Goal: Information Seeking & Learning: Learn about a topic

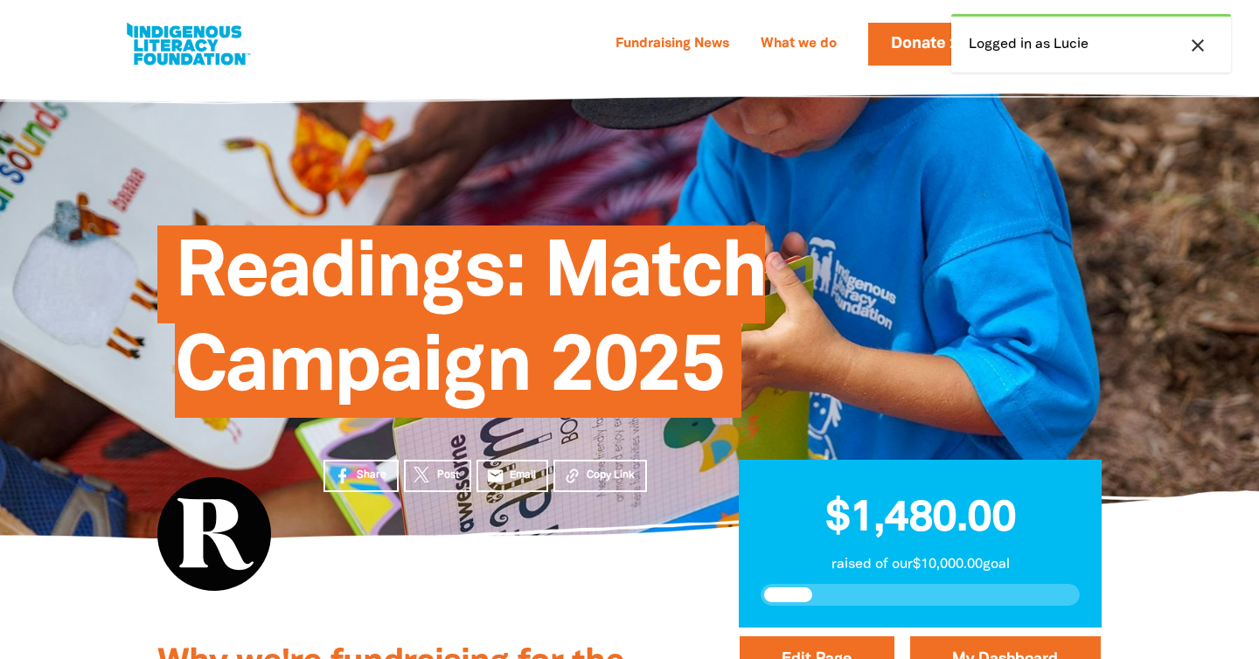
click at [1204, 41] on icon "close" at bounding box center [1197, 45] width 21 height 21
